Goal: Task Accomplishment & Management: Complete application form

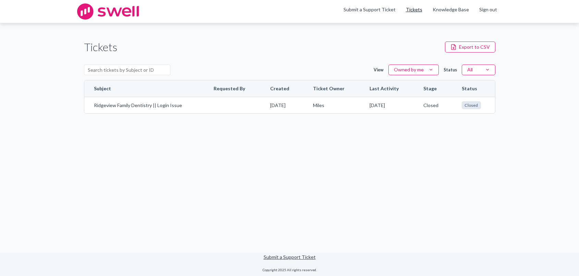
click at [420, 7] on link "Tickets" at bounding box center [414, 9] width 16 height 7
click at [378, 7] on link "Submit a Support Ticket" at bounding box center [369, 10] width 52 height 6
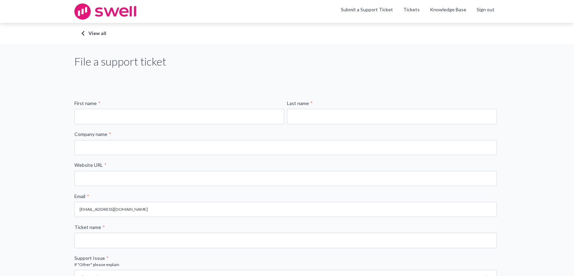
click at [118, 108] on div at bounding box center [179, 114] width 210 height 17
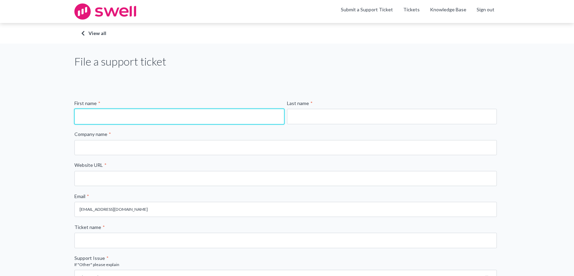
click at [114, 117] on input "First name *" at bounding box center [179, 116] width 210 height 15
type input "[PERSON_NAME]"
drag, startPoint x: 107, startPoint y: 114, endPoint x: 14, endPoint y: 108, distance: 93.1
click at [22, 112] on div "File a support ticket First name * [PERSON_NAME] Last name * Company name * Web…" at bounding box center [287, 256] width 574 height 425
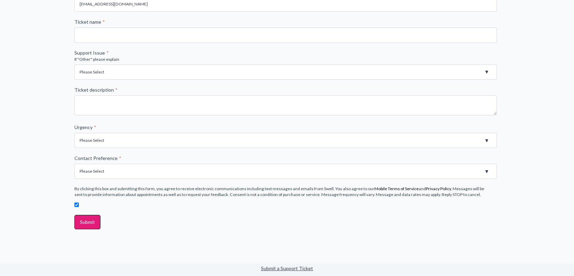
scroll to position [210, 0]
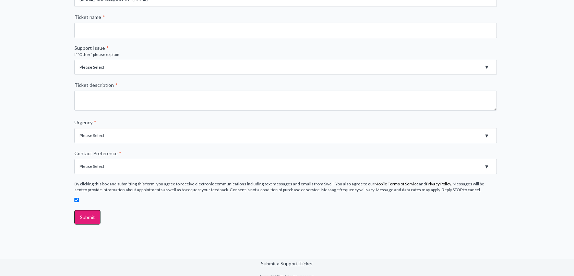
click at [486, 70] on select "Please Select Registration for Business Texting (TCR) Review Invites Not Sendin…" at bounding box center [285, 67] width 422 height 15
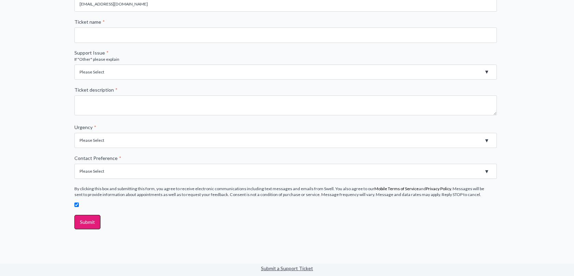
click at [485, 71] on select "Please Select Registration for Business Texting (TCR) Review Invites Not Sendin…" at bounding box center [285, 71] width 422 height 15
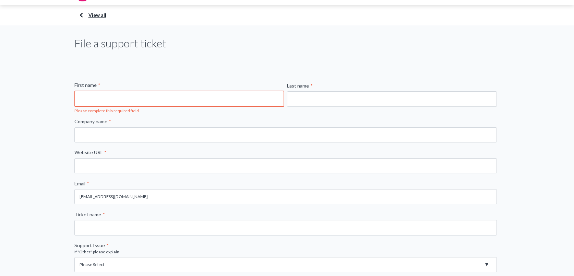
scroll to position [0, 0]
